Goal: Communication & Community: Answer question/provide support

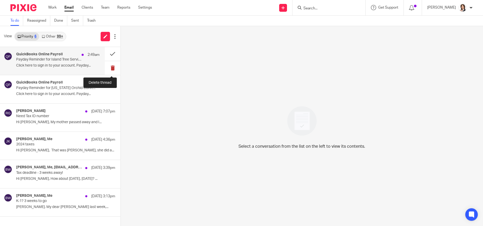
click at [110, 67] on button at bounding box center [113, 68] width 16 height 14
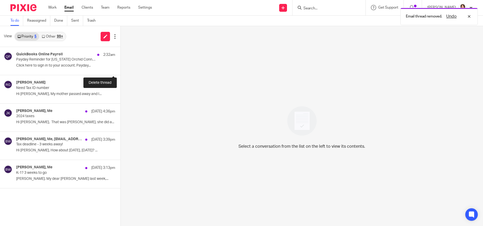
click at [121, 67] on button at bounding box center [123, 68] width 4 height 14
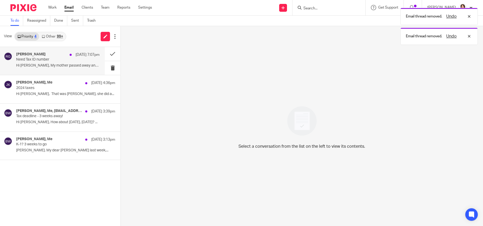
click at [45, 63] on p "Hi Brooke, My mother passed away and I..." at bounding box center [57, 65] width 83 height 4
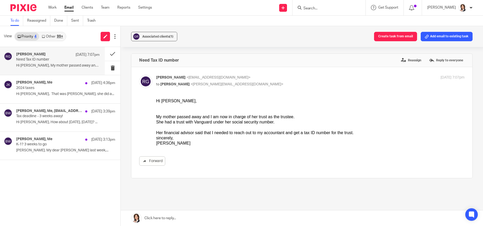
click at [179, 218] on link at bounding box center [302, 218] width 363 height 16
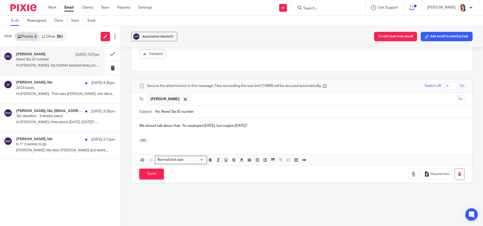
click at [182, 123] on p "We should talk about that. I'm swamped today, but maybe Monday?" at bounding box center [302, 125] width 326 height 5
click at [152, 169] on input "Send" at bounding box center [151, 174] width 25 height 11
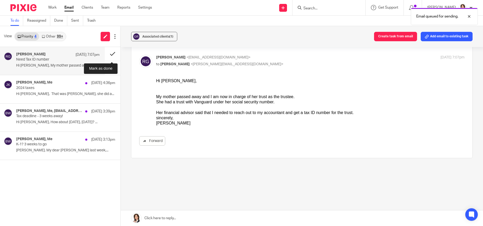
scroll to position [16, 0]
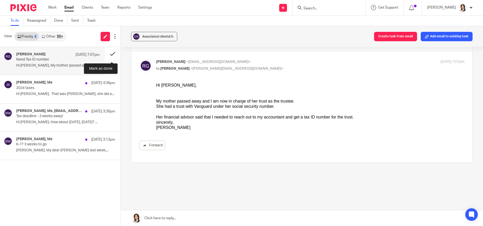
click at [112, 55] on button at bounding box center [113, 54] width 16 height 14
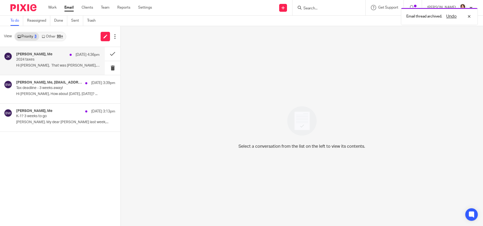
click at [39, 63] on p "Hi Brooke, That was Trieva, she did a..." at bounding box center [57, 65] width 83 height 4
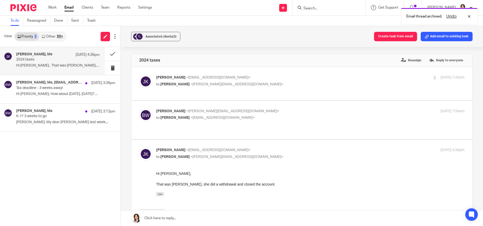
scroll to position [0, 0]
click at [157, 217] on link at bounding box center [302, 218] width 363 height 16
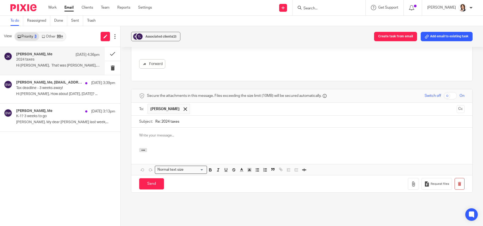
click at [166, 128] on div at bounding box center [301, 138] width 341 height 20
click at [156, 178] on input "Send" at bounding box center [151, 183] width 25 height 11
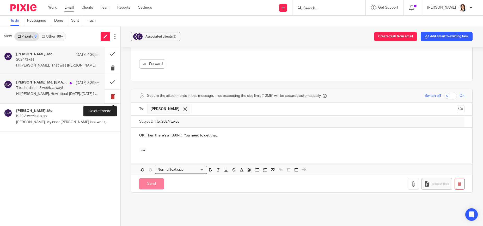
scroll to position [59, 0]
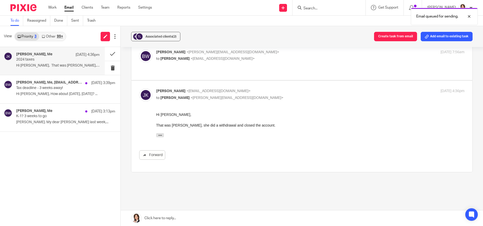
click at [65, 61] on p "2024 taxes" at bounding box center [49, 59] width 67 height 4
click at [111, 55] on button at bounding box center [113, 54] width 16 height 14
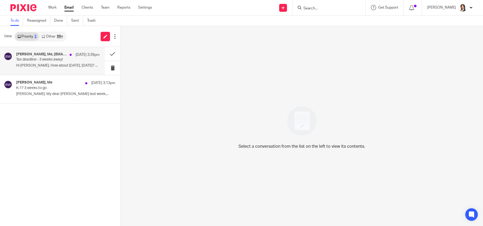
click at [44, 62] on div "P Shah, Me, callelectric@aol.com, Deanna Woodin, Stacey Vandell Sep 25 3:39pm T…" at bounding box center [57, 60] width 83 height 17
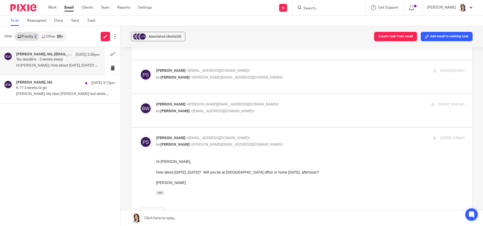
scroll to position [339, 0]
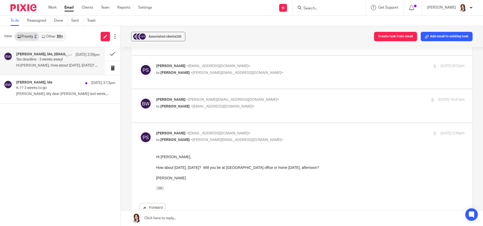
click at [174, 217] on link at bounding box center [302, 218] width 363 height 16
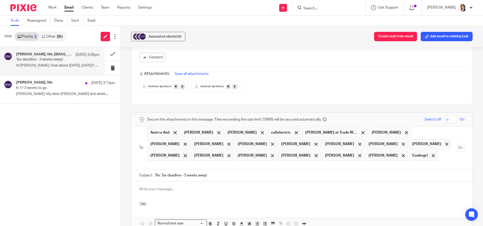
scroll to position [0, 0]
click at [38, 89] on p "K-1? 3 weeks to go" at bounding box center [49, 88] width 67 height 4
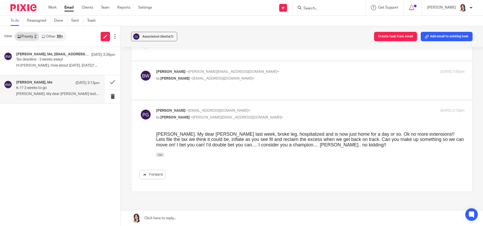
scroll to position [88, 0]
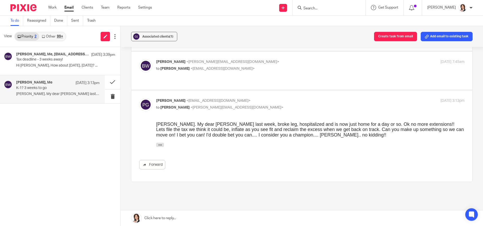
click at [170, 215] on link at bounding box center [302, 218] width 363 height 16
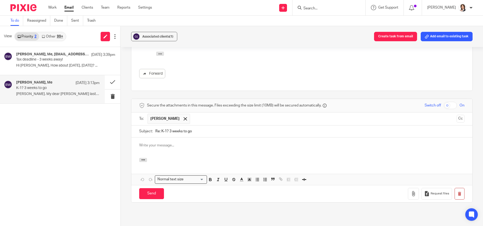
scroll to position [0, 0]
click at [165, 143] on p at bounding box center [302, 145] width 326 height 5
click at [140, 158] on button "button" at bounding box center [143, 160] width 8 height 4
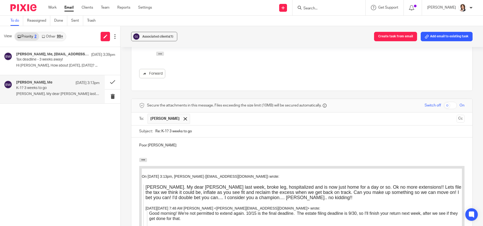
click at [161, 143] on p "Poor Lyn" at bounding box center [302, 145] width 326 height 5
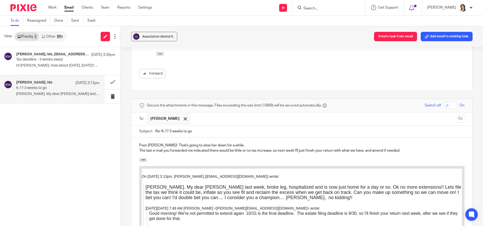
click at [381, 143] on p "Poor Lynn! That's going to slow her down for a while." at bounding box center [302, 145] width 326 height 5
click at [384, 148] on p "The last e-mail you forwarded me indicated there would be little or no tax incr…" at bounding box center [302, 150] width 326 height 5
click at [308, 177] on div "On Sep 25, 2025 at 3:13pm, Pete Garrett (pkgarrett69@gmail.com) wrote:" at bounding box center [302, 176] width 320 height 5
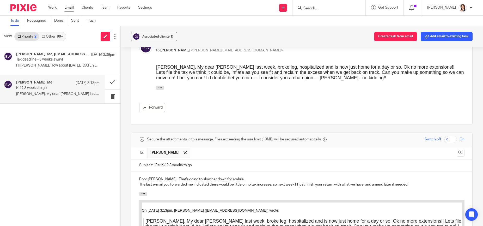
scroll to position [153, 0]
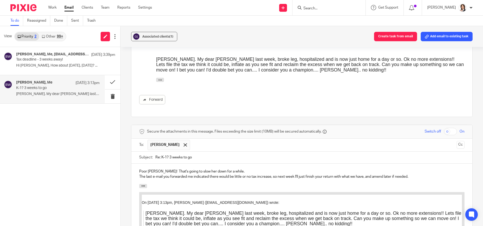
click at [335, 174] on p "The last e-mail you forwarded me indicated there would be little or no tax incr…" at bounding box center [302, 176] width 326 height 5
click at [428, 174] on p "The last e-mail you forwarded me indicated there would be little or no tax incr…" at bounding box center [302, 176] width 326 height 5
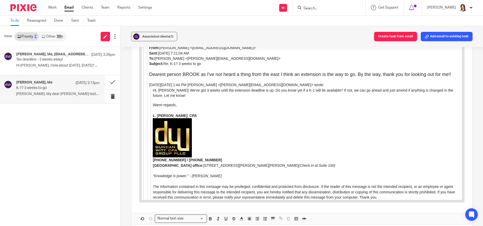
scroll to position [388, 0]
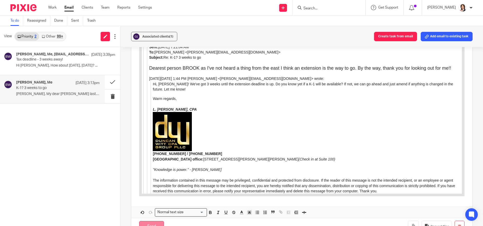
click at [146, 221] on input "Send" at bounding box center [151, 226] width 25 height 11
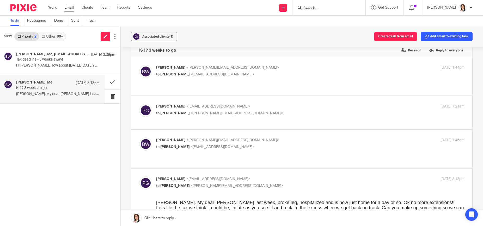
scroll to position [0, 0]
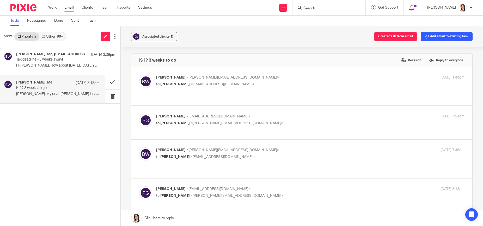
click at [62, 125] on div "P Shah, Me, callelectric@aol.com, Deanna Woodin, Stacey Vandell Sep 25 3:39pm T…" at bounding box center [60, 136] width 121 height 179
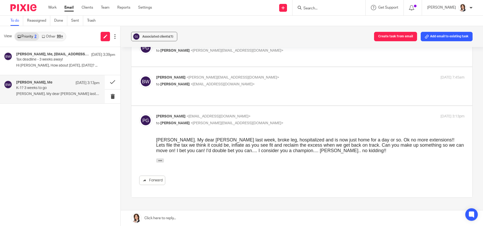
scroll to position [78, 0]
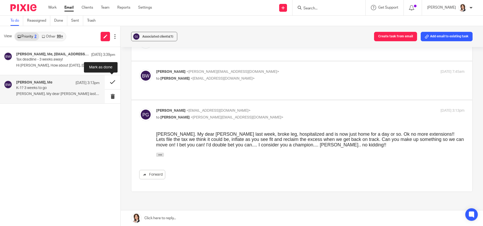
click at [111, 82] on button at bounding box center [113, 82] width 16 height 14
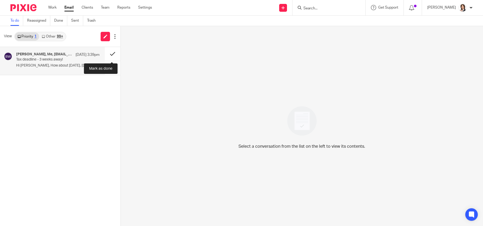
click at [111, 52] on button at bounding box center [113, 54] width 16 height 14
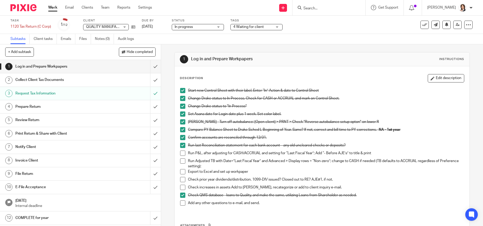
scroll to position [26, 0]
